Goal: Browse casually: Explore the website without a specific task or goal

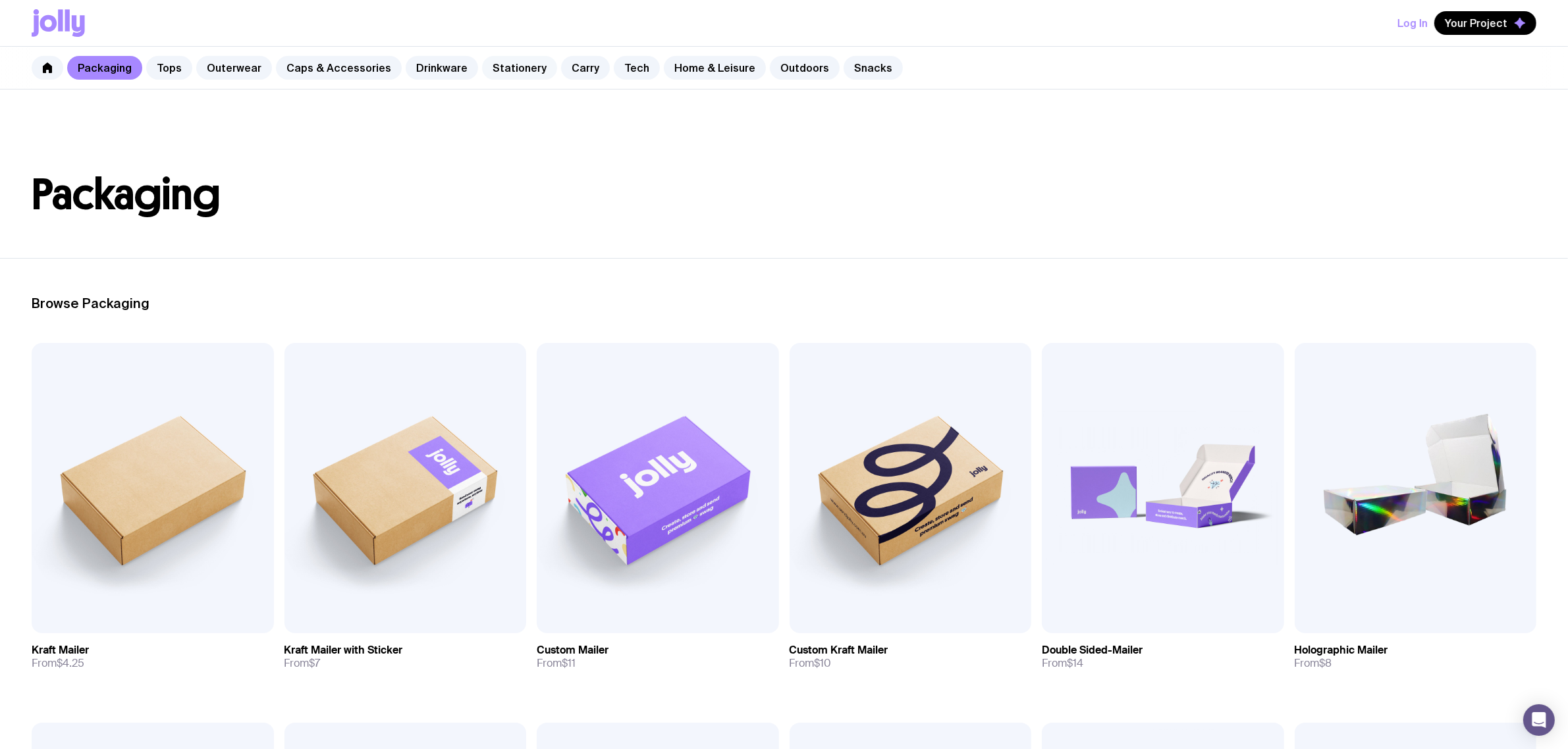
click at [514, 66] on link "Stationery" at bounding box center [519, 68] width 75 height 23
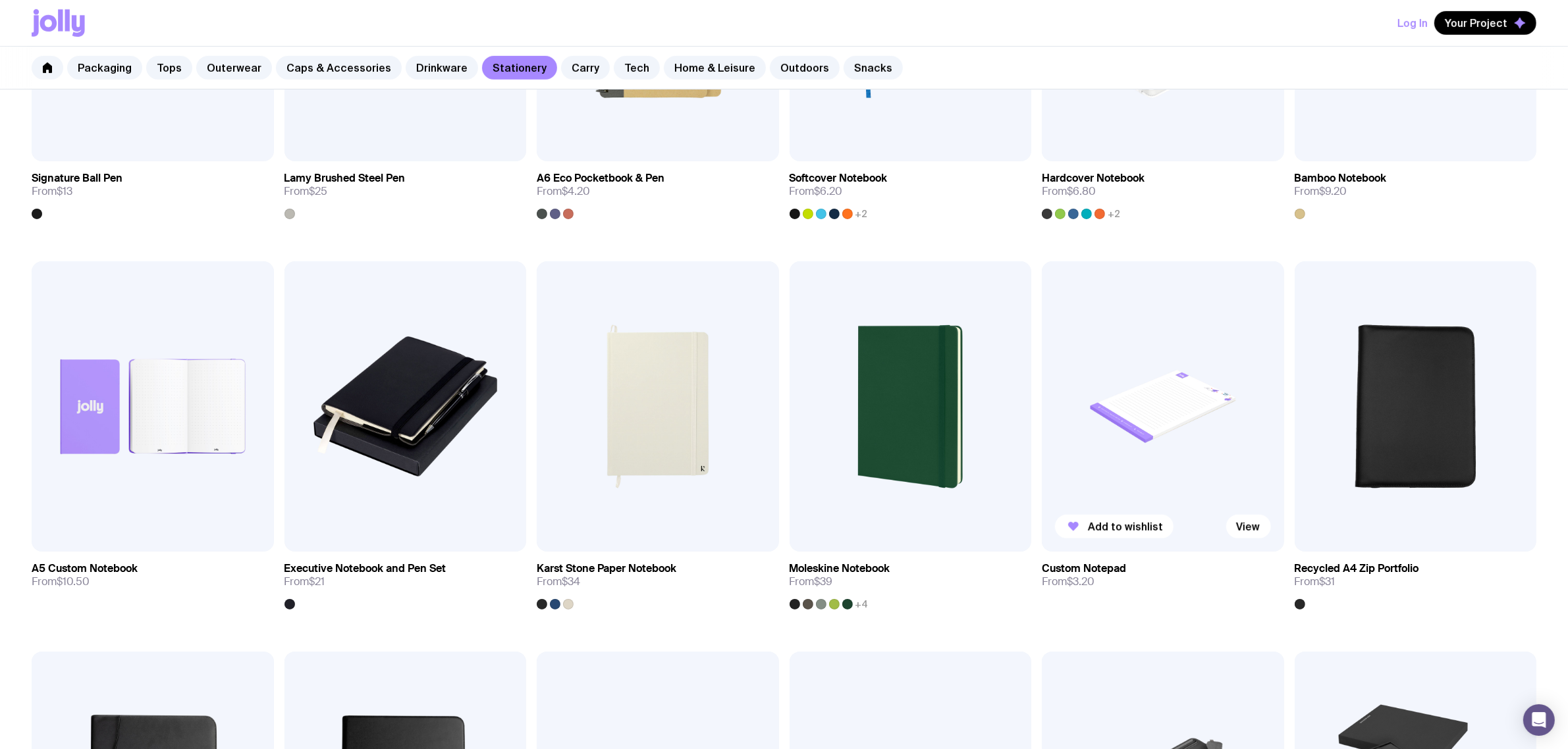
scroll to position [905, 0]
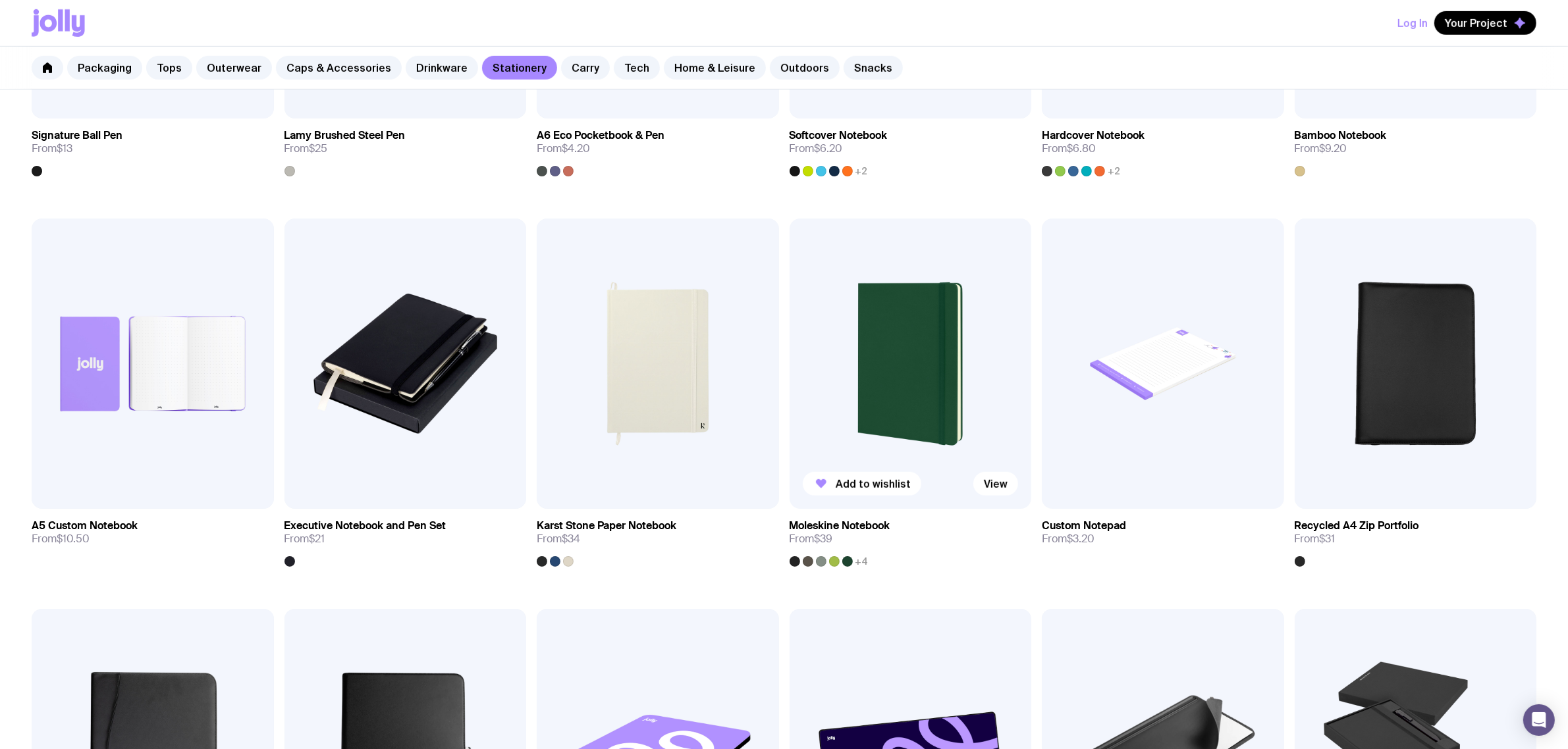
click at [933, 364] on img at bounding box center [911, 363] width 243 height 290
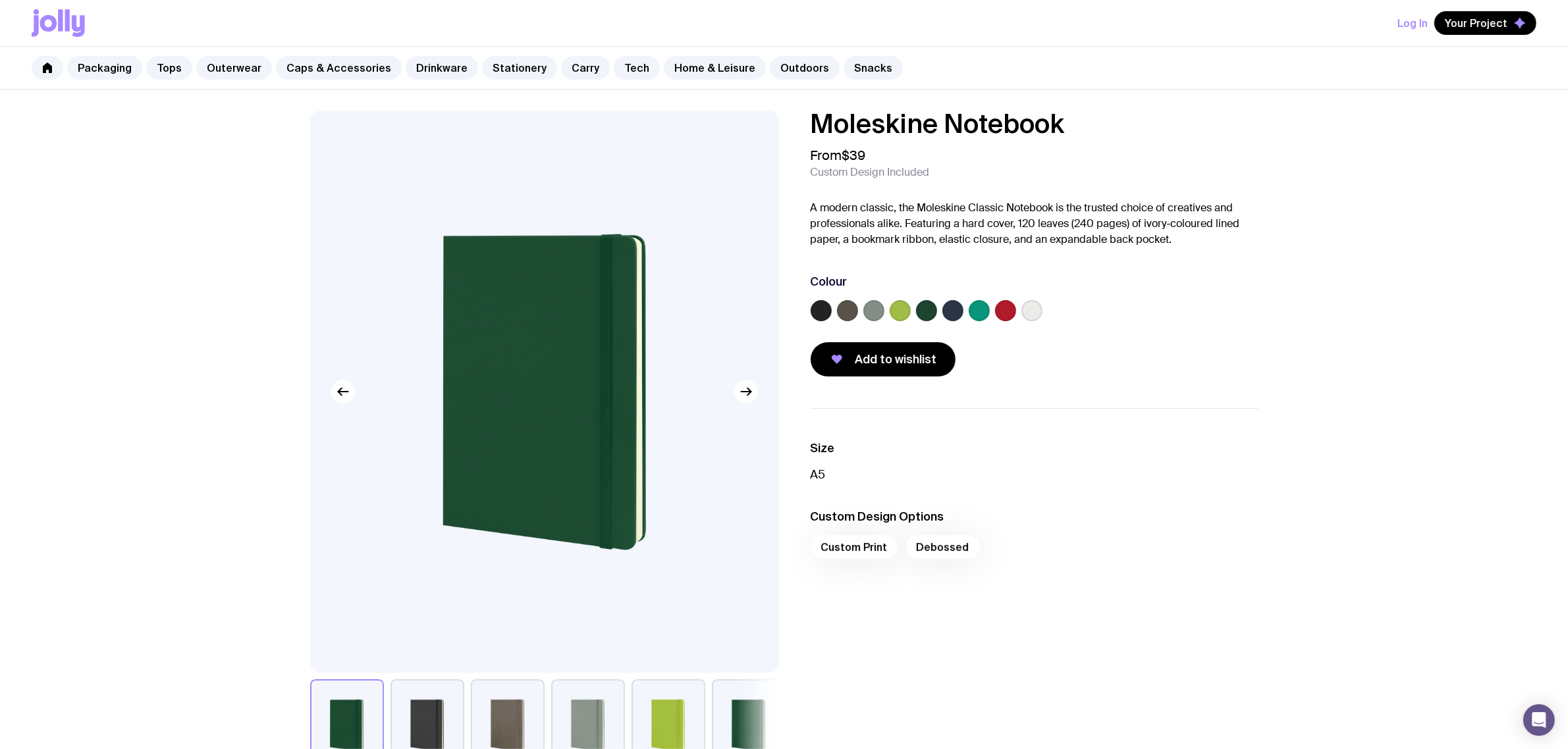
click at [922, 303] on label at bounding box center [926, 310] width 21 height 21
click at [0, 0] on input "radio" at bounding box center [0, 0] width 0 height 0
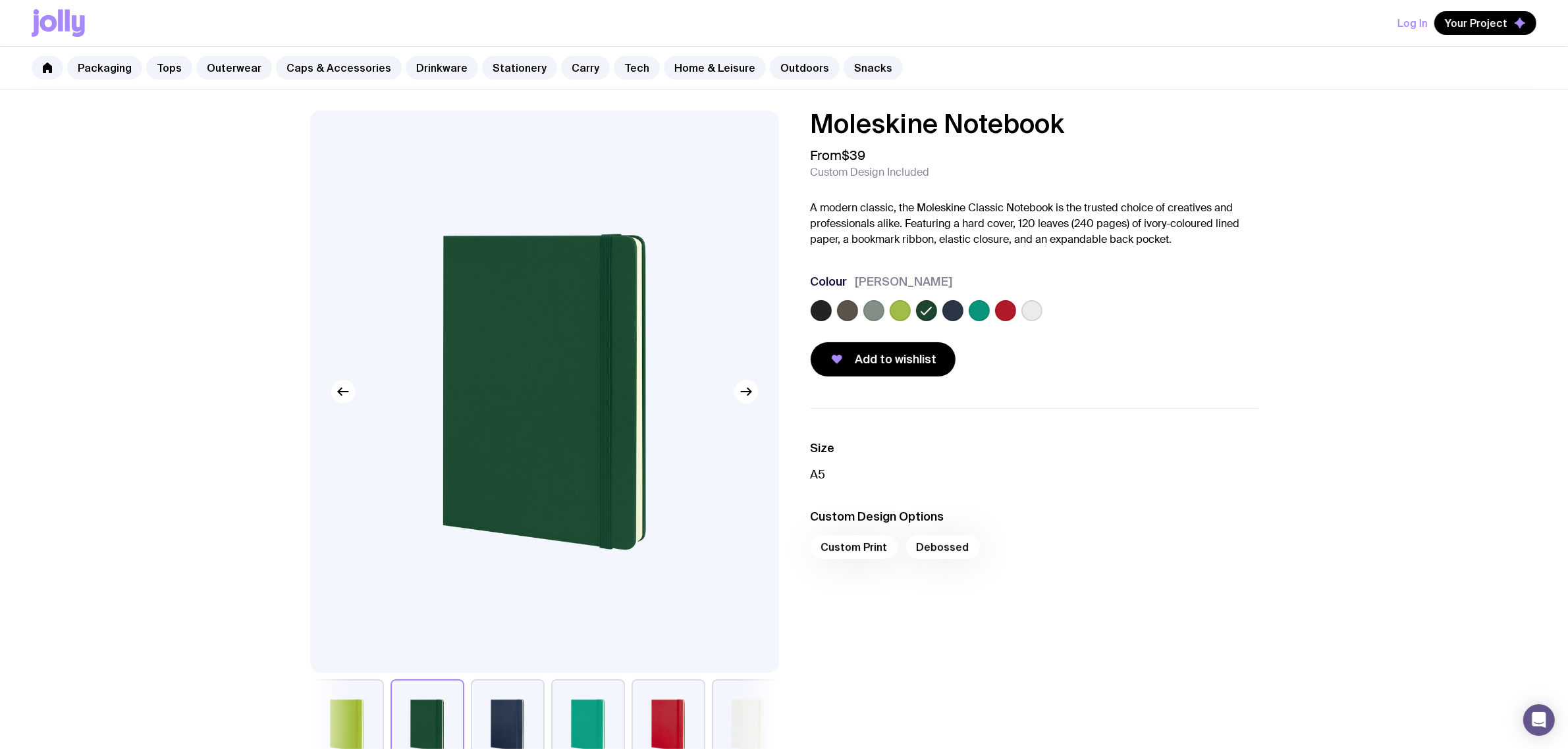
click at [978, 307] on label at bounding box center [979, 310] width 21 height 21
click at [0, 0] on input "radio" at bounding box center [0, 0] width 0 height 0
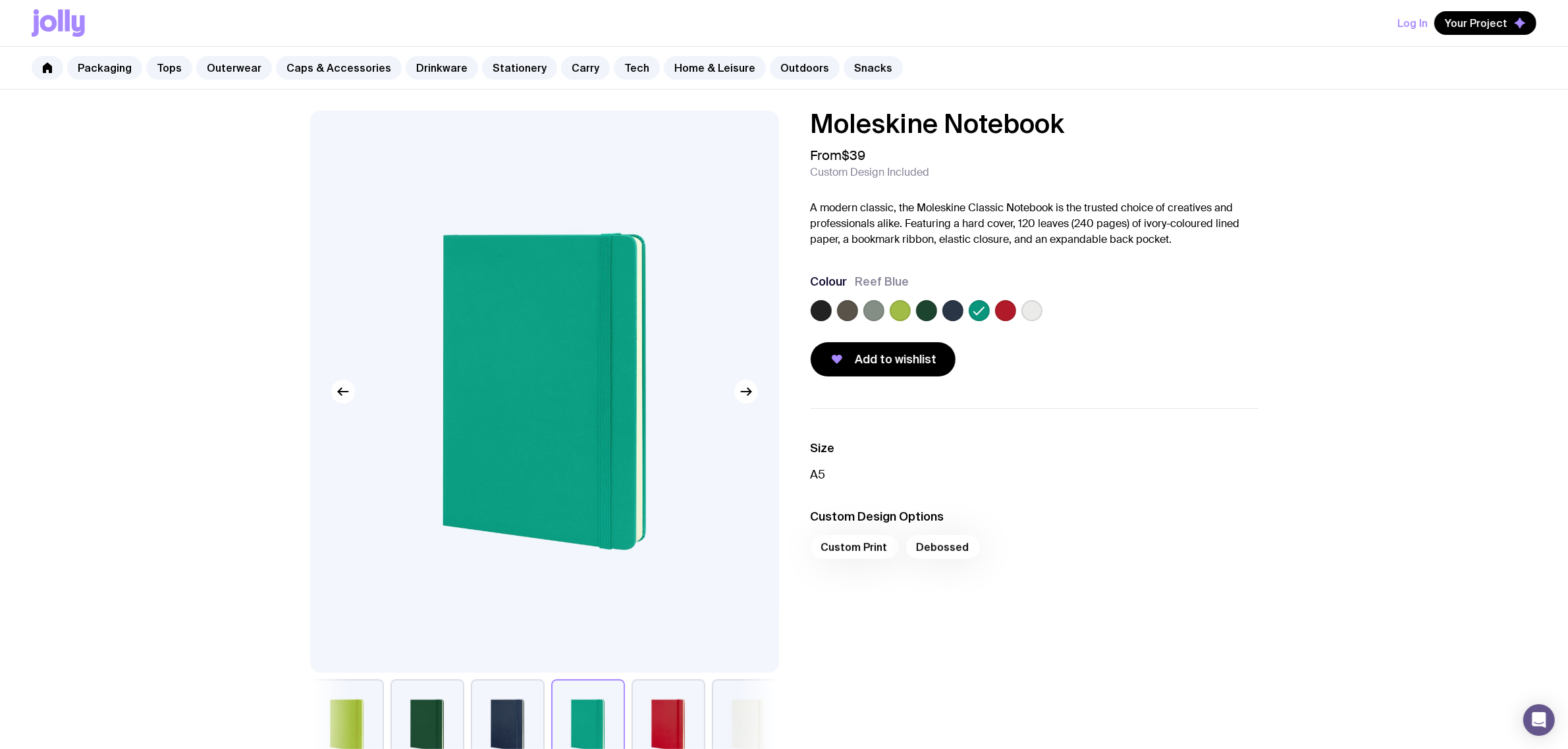
click at [952, 310] on label at bounding box center [952, 310] width 21 height 21
click at [0, 0] on input "radio" at bounding box center [0, 0] width 0 height 0
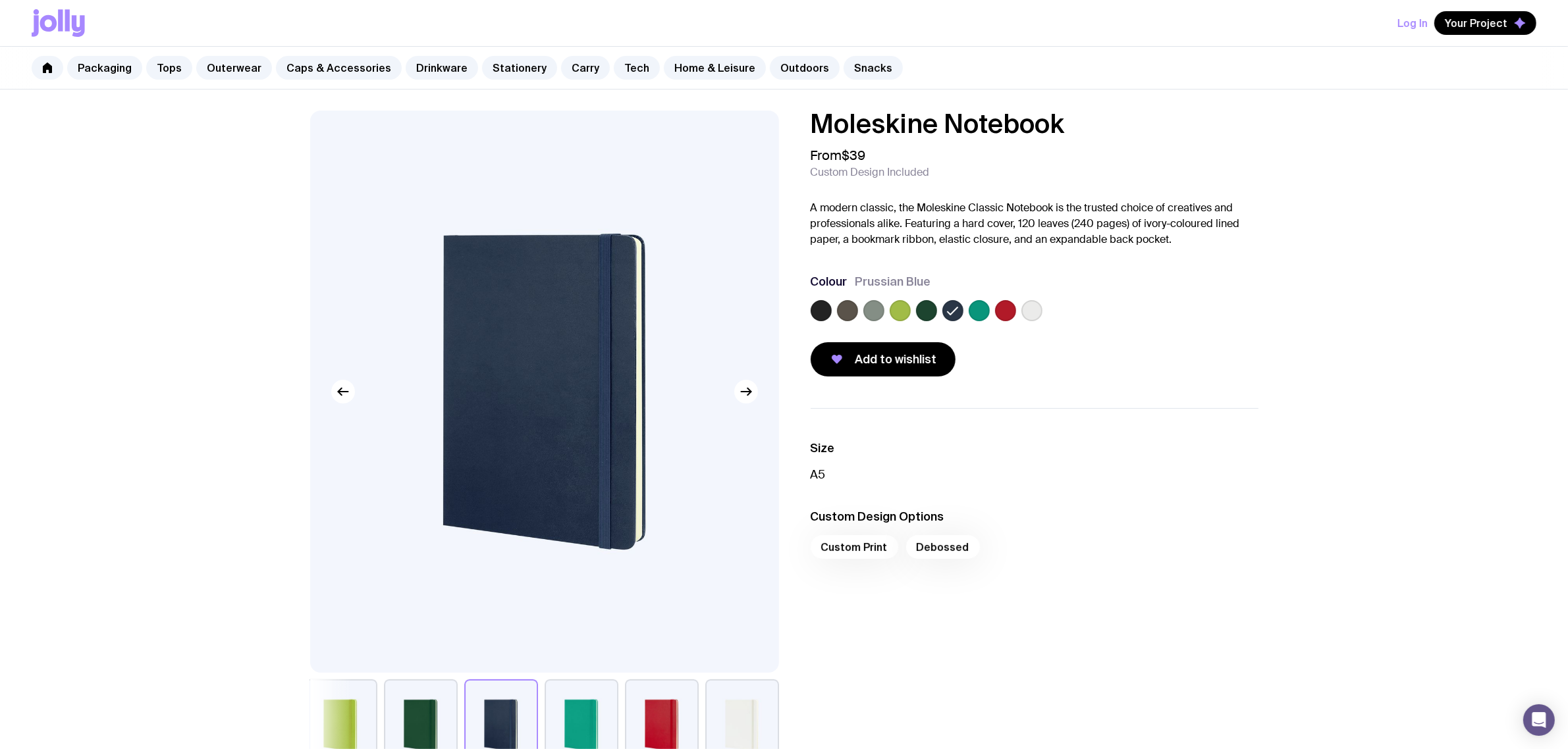
click at [891, 308] on label at bounding box center [900, 310] width 21 height 21
click at [0, 0] on input "radio" at bounding box center [0, 0] width 0 height 0
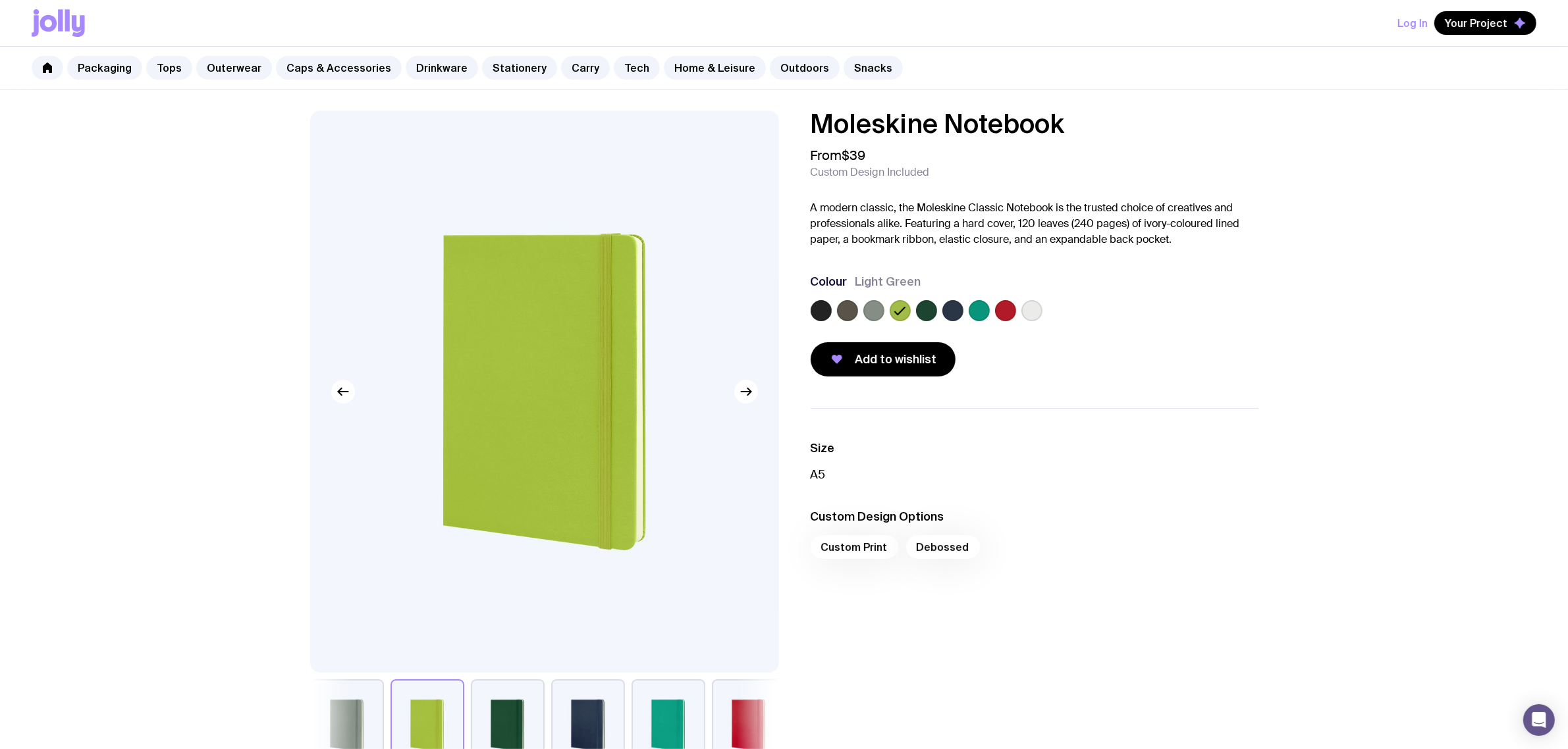
click at [871, 310] on label at bounding box center [873, 310] width 21 height 21
click at [0, 0] on input "radio" at bounding box center [0, 0] width 0 height 0
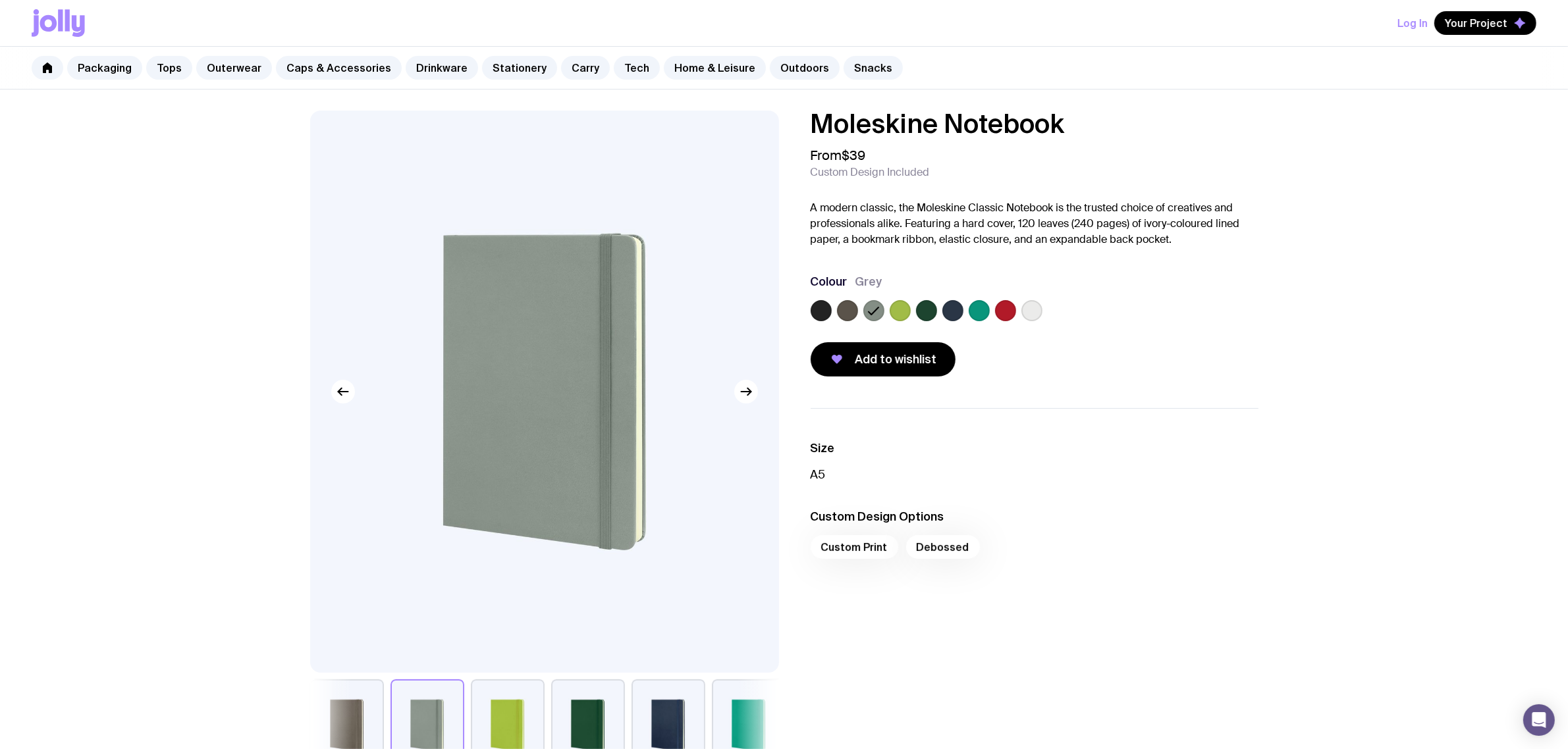
click at [898, 314] on label at bounding box center [900, 310] width 21 height 21
click at [0, 0] on input "radio" at bounding box center [0, 0] width 0 height 0
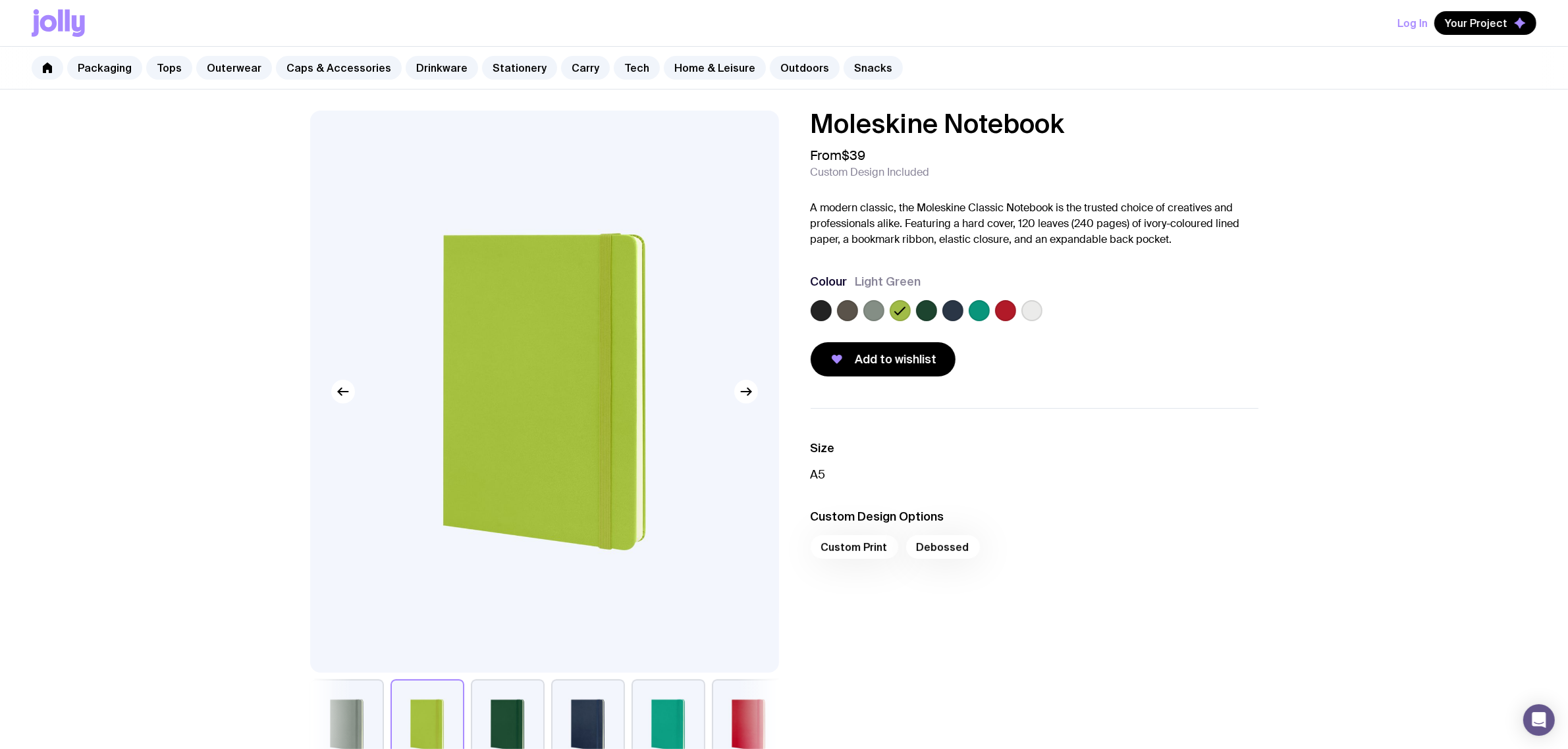
click at [933, 313] on label at bounding box center [926, 310] width 21 height 21
click at [0, 0] on input "radio" at bounding box center [0, 0] width 0 height 0
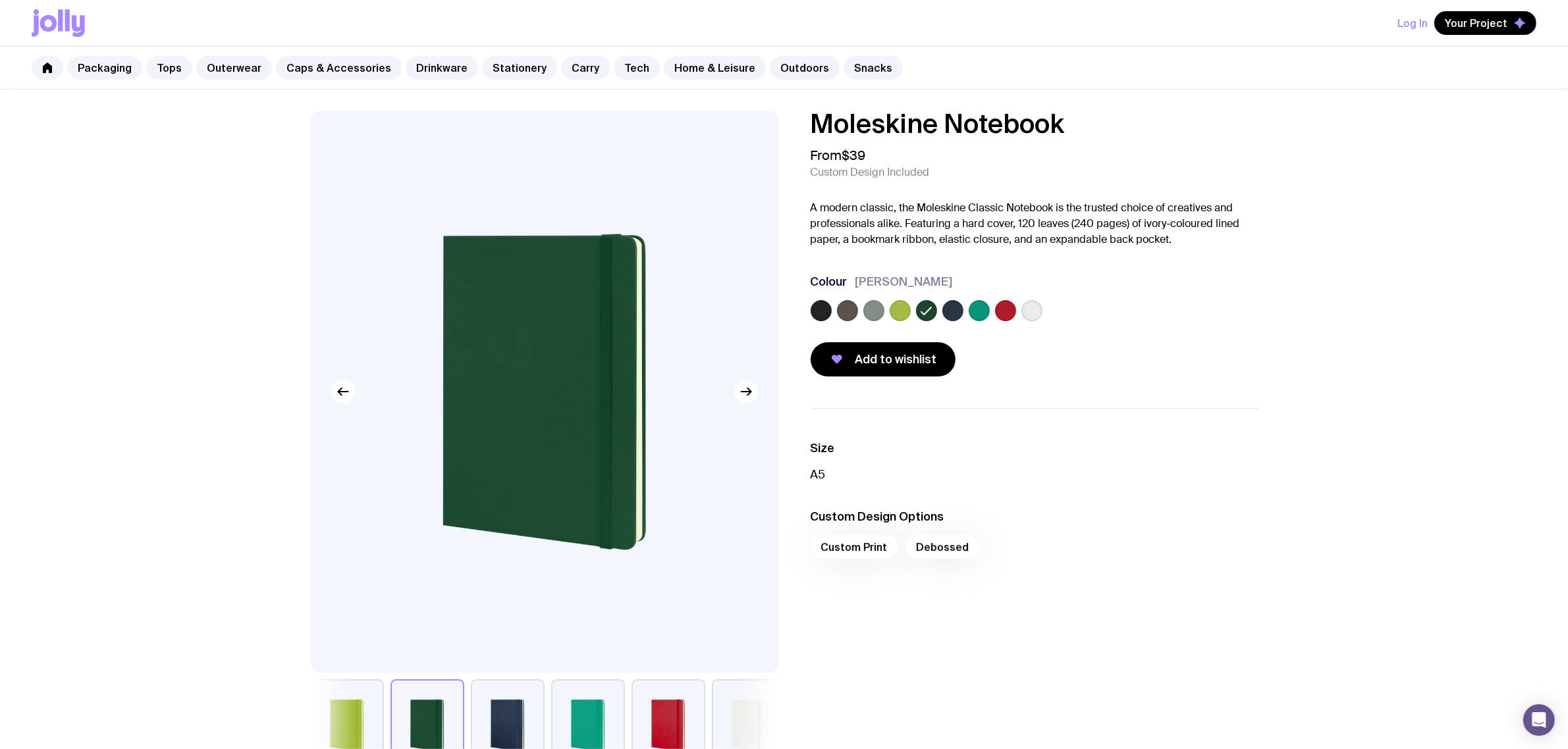
click at [965, 316] on div at bounding box center [1035, 313] width 448 height 26
click at [984, 313] on label at bounding box center [979, 310] width 21 height 21
click at [0, 0] on input "radio" at bounding box center [0, 0] width 0 height 0
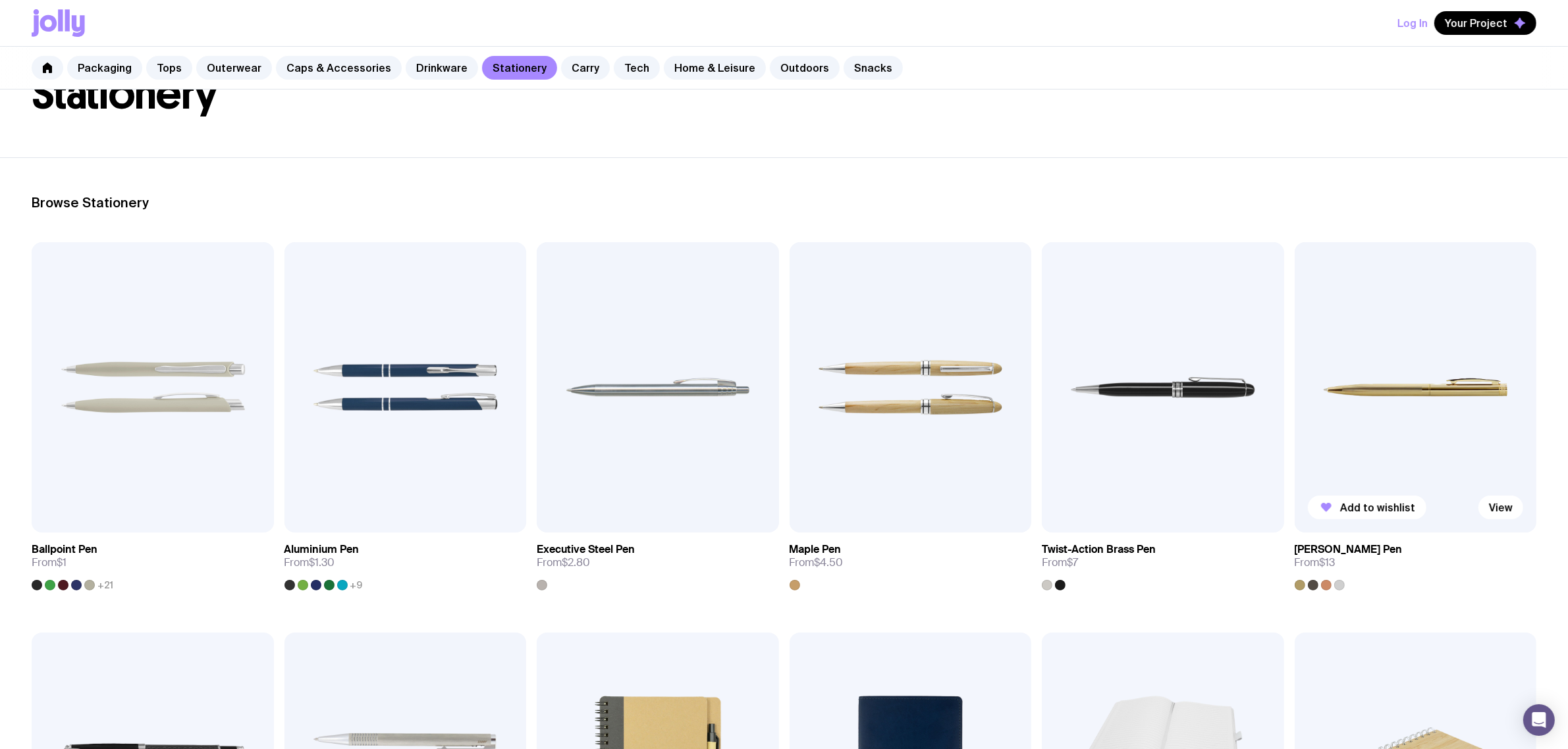
scroll to position [165, 0]
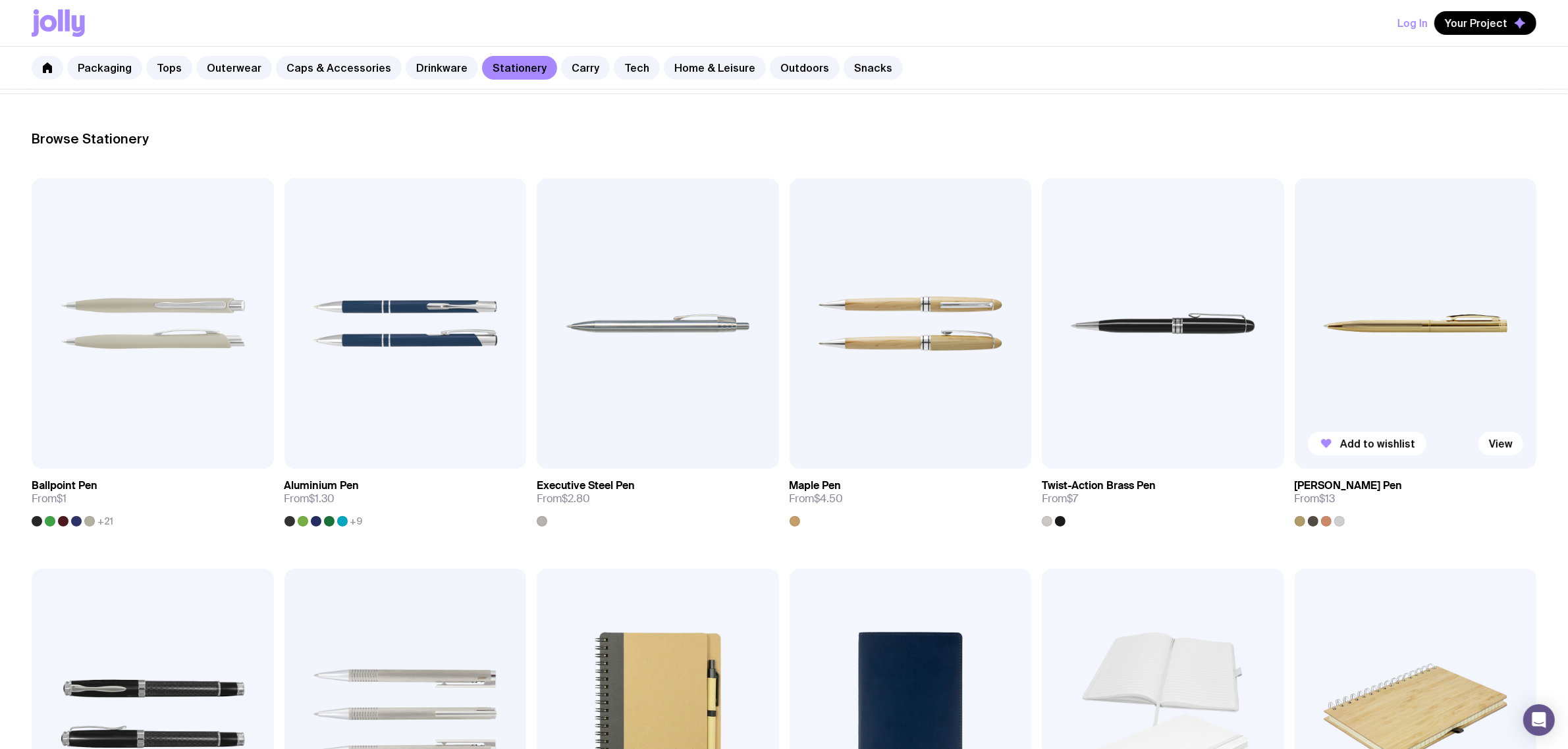
click at [1429, 320] on img at bounding box center [1416, 323] width 243 height 290
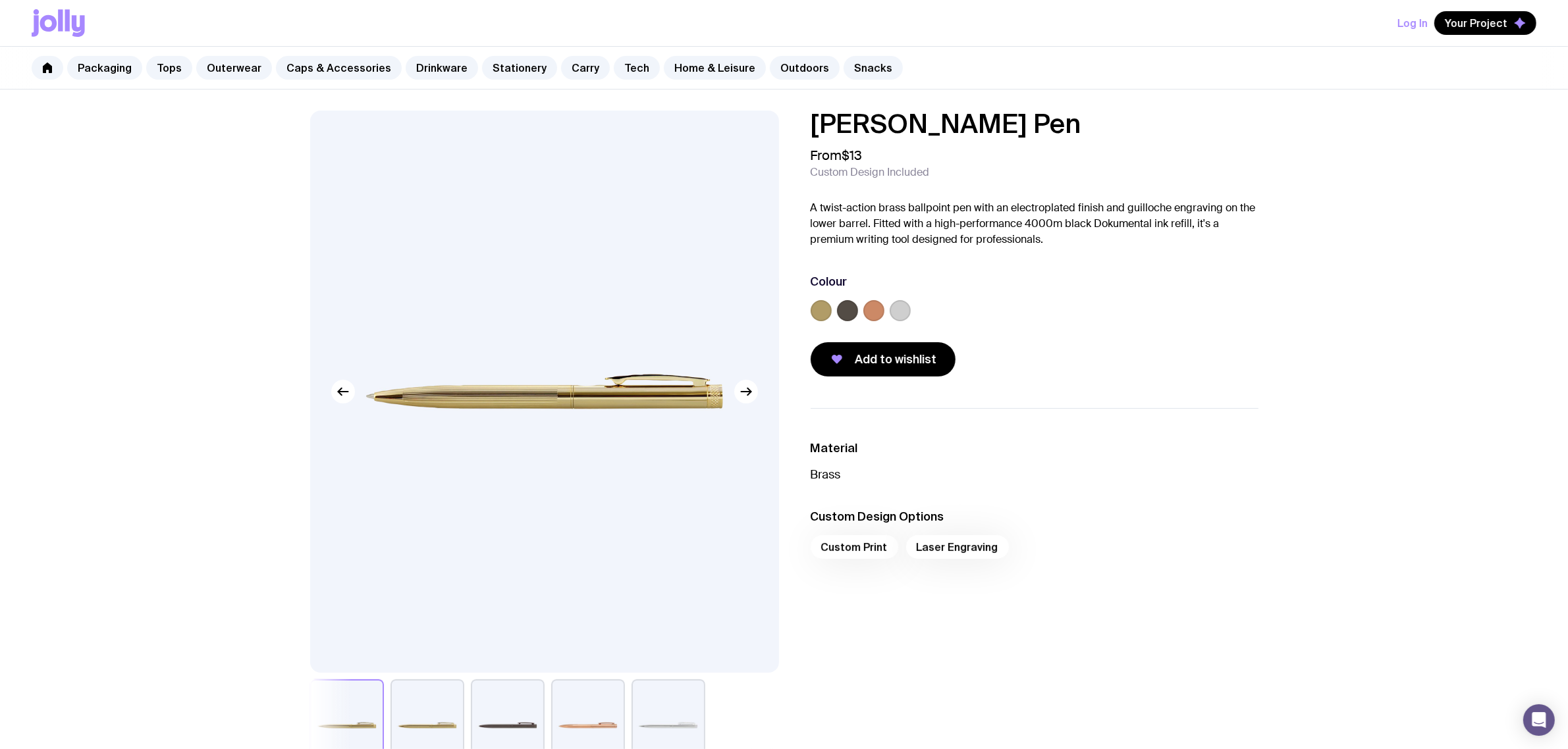
click at [851, 313] on label at bounding box center [847, 310] width 21 height 21
click at [0, 0] on input "radio" at bounding box center [0, 0] width 0 height 0
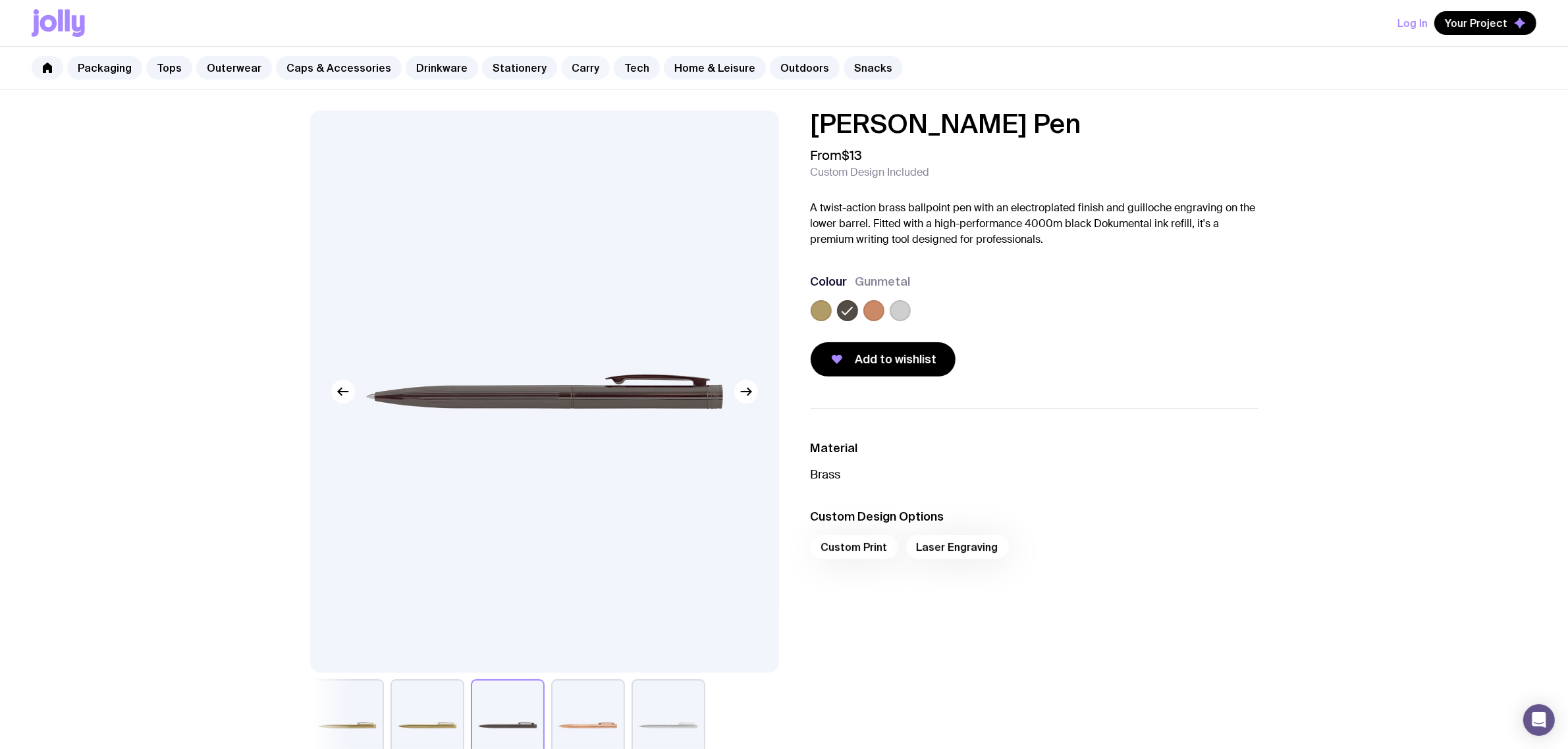
click at [577, 69] on link "Carry" at bounding box center [585, 68] width 49 height 23
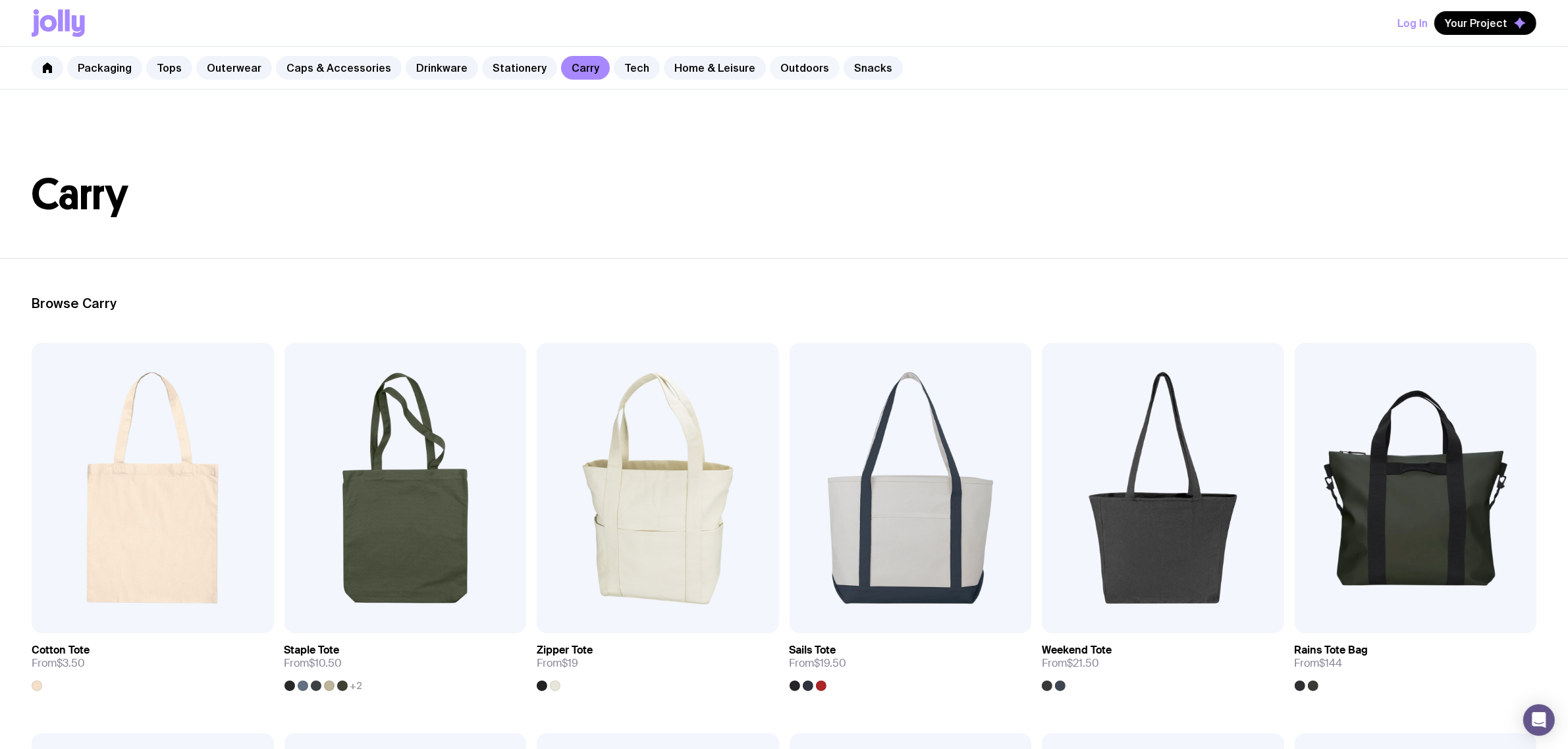
click at [770, 70] on link "Outdoors" at bounding box center [805, 68] width 70 height 23
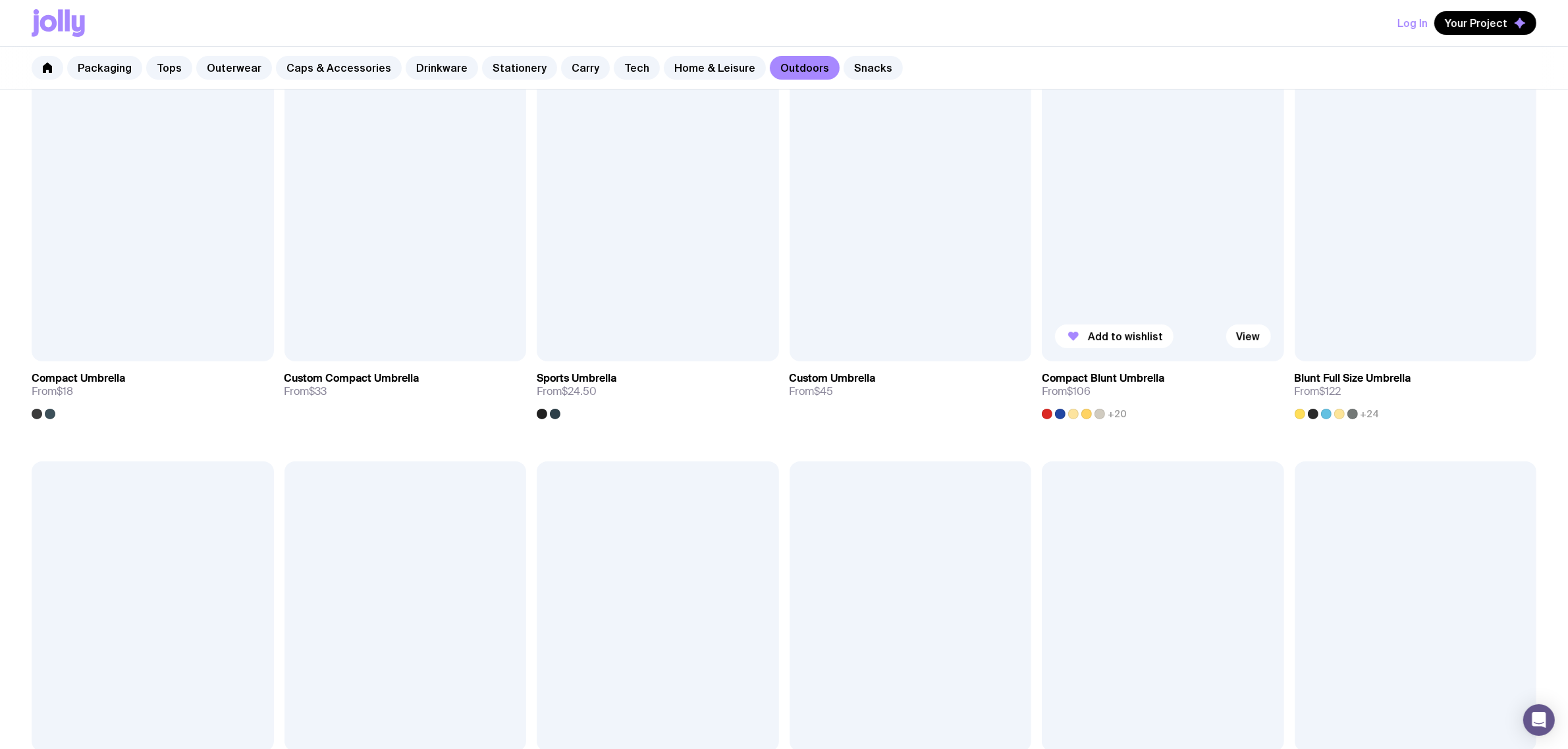
scroll to position [247, 0]
